Goal: Navigation & Orientation: Find specific page/section

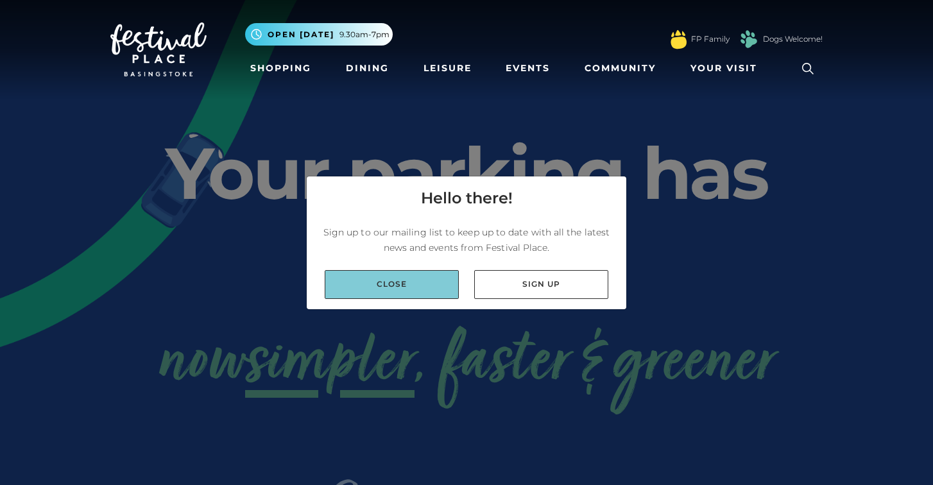
click at [421, 286] on link "Close" at bounding box center [392, 284] width 134 height 29
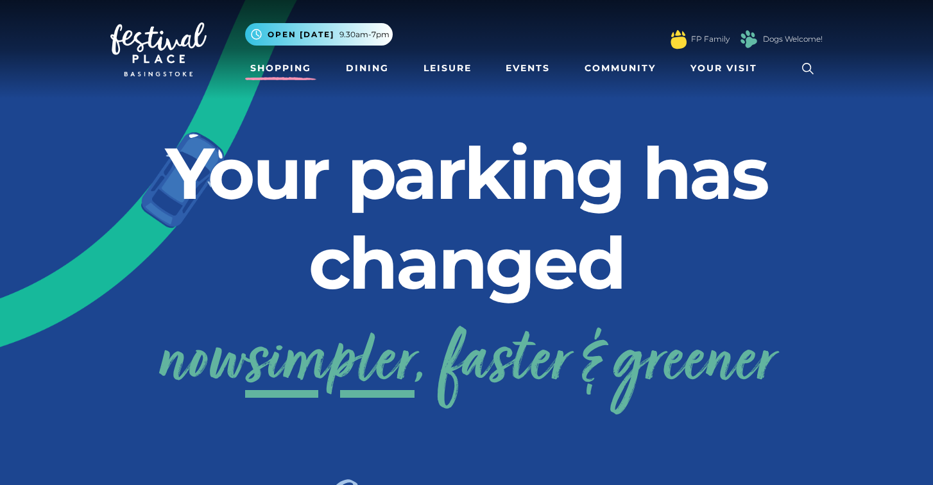
click at [280, 72] on link "Shopping" at bounding box center [280, 68] width 71 height 24
click at [352, 30] on span "9.30am-7pm" at bounding box center [364, 35] width 50 height 12
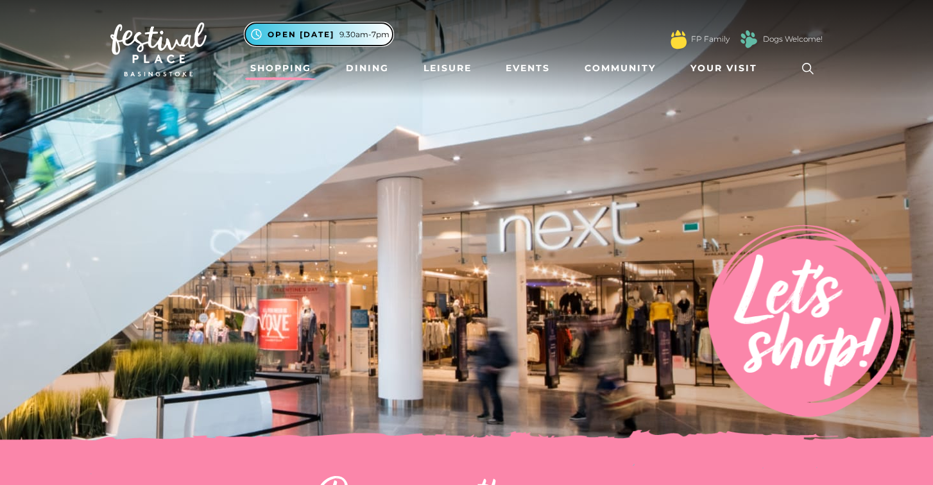
click at [354, 35] on span "9.30am-7pm" at bounding box center [364, 35] width 50 height 12
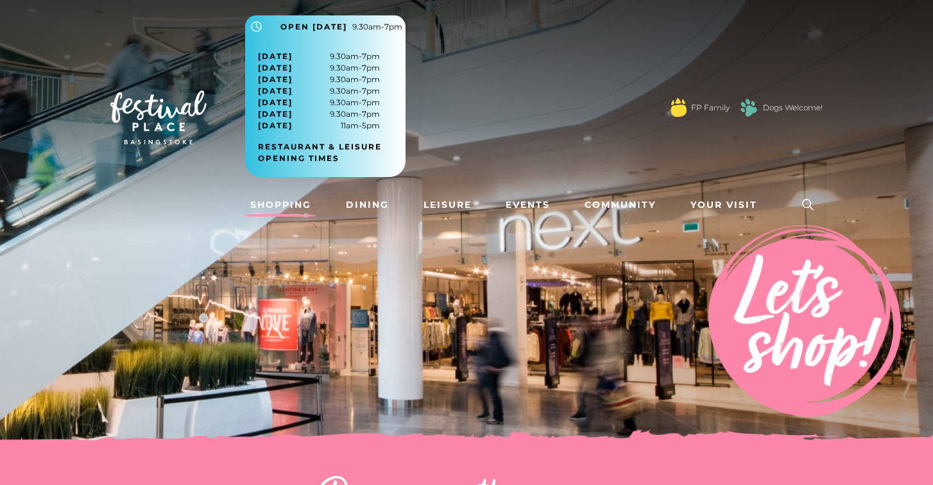
click at [447, 116] on div ".st5{fill:none;stroke:#FFFFFF;stroke-width:2.29;stroke-miterlimit:10;} Open tod…" at bounding box center [534, 102] width 578 height 175
click at [279, 23] on button ".st5{fill:none;stroke:#FFFFFF;stroke-width:2.29;stroke-miterlimit:10;} Open [DA…" at bounding box center [325, 26] width 160 height 22
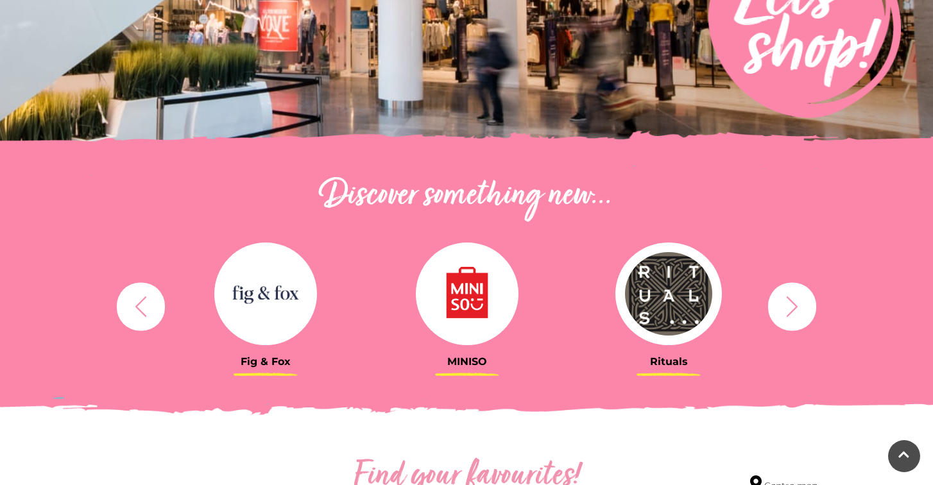
scroll to position [325, 0]
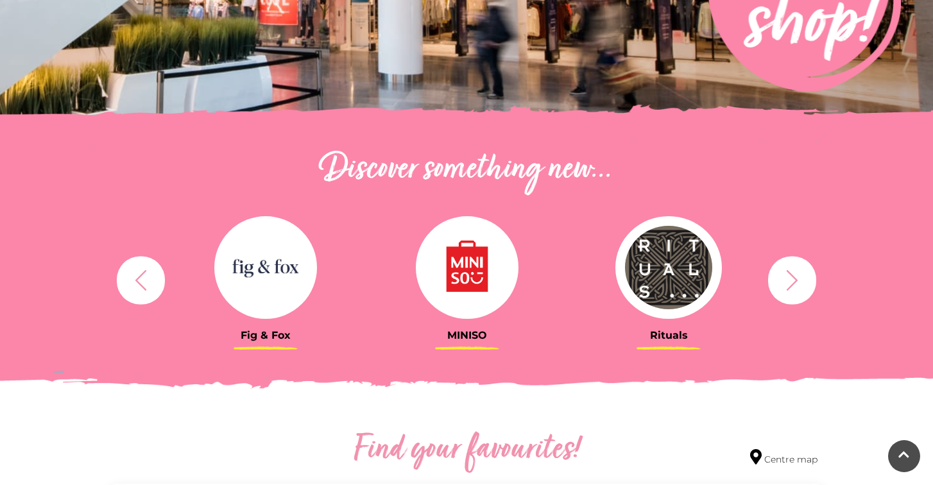
click at [769, 280] on button "button" at bounding box center [792, 280] width 48 height 48
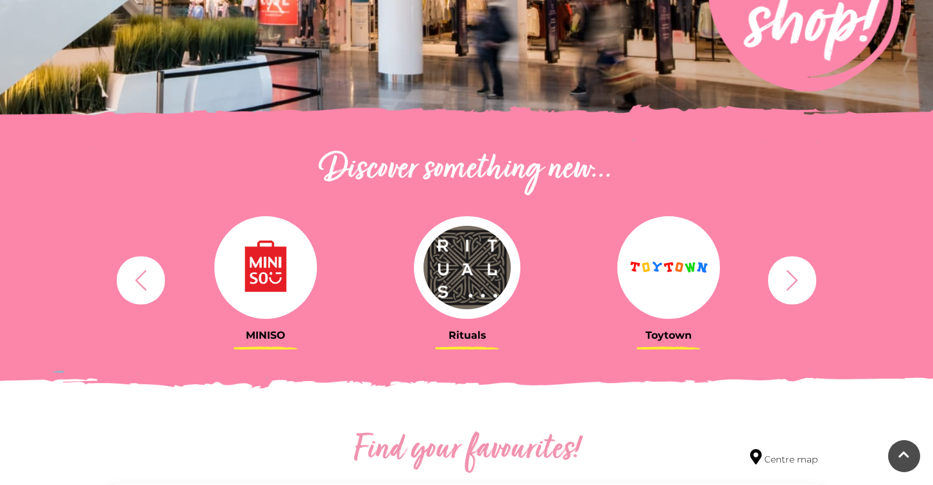
click at [787, 280] on icon "button" at bounding box center [792, 280] width 24 height 24
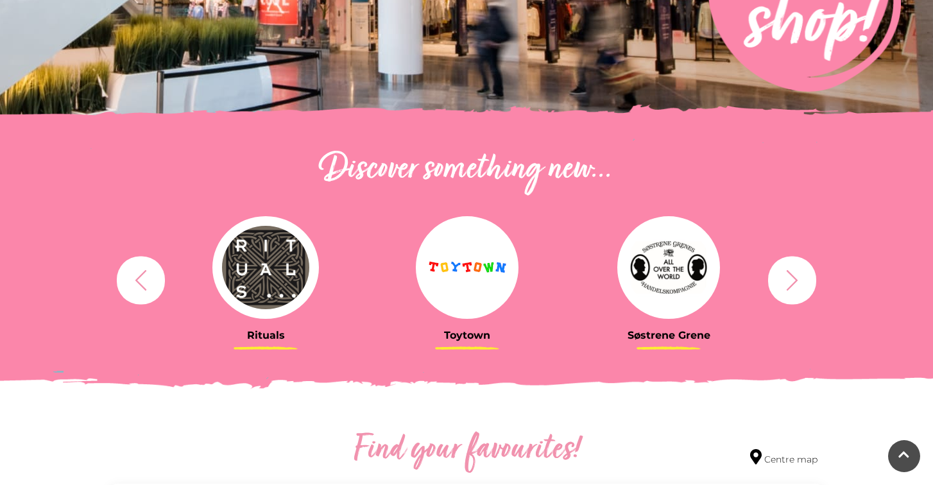
click at [789, 279] on icon "button" at bounding box center [792, 280] width 24 height 24
click at [794, 276] on icon "button" at bounding box center [793, 280] width 12 height 21
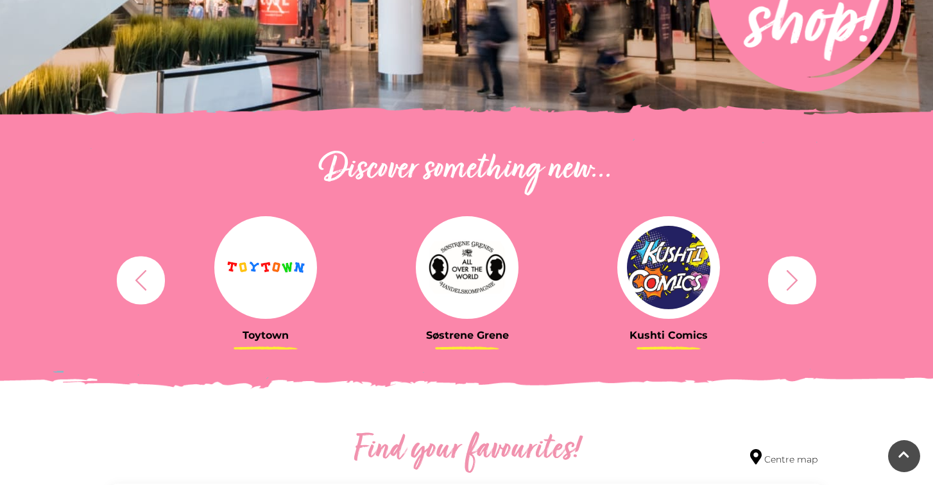
click at [794, 278] on icon "button" at bounding box center [793, 280] width 12 height 21
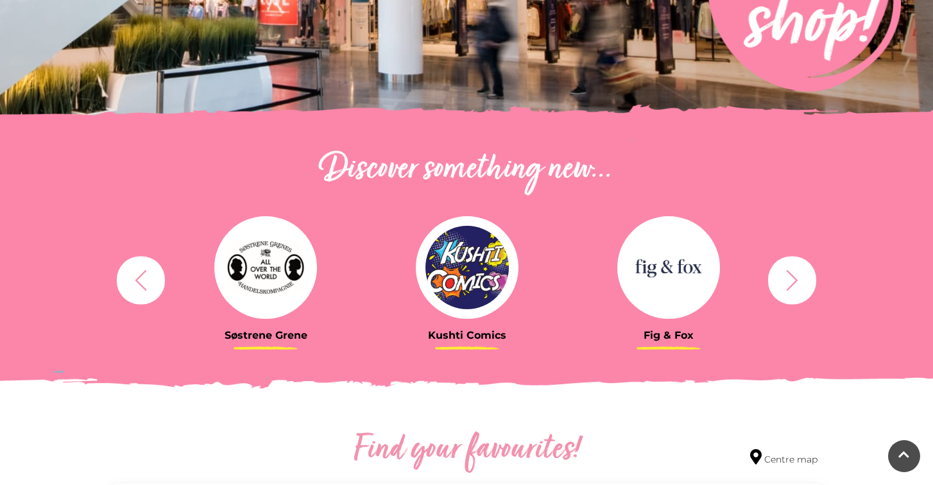
click at [794, 278] on icon "button" at bounding box center [793, 280] width 12 height 21
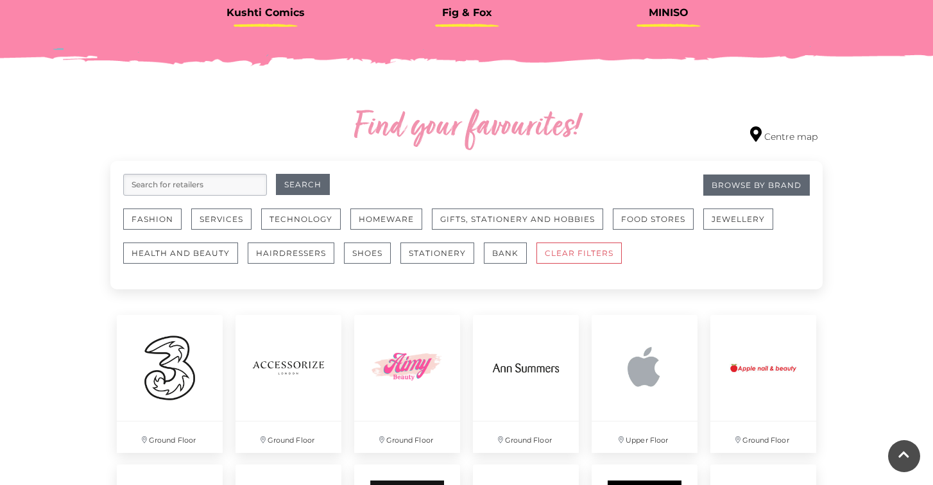
scroll to position [649, 0]
click at [171, 218] on button "Fashion" at bounding box center [152, 218] width 58 height 21
